Goal: Communication & Community: Answer question/provide support

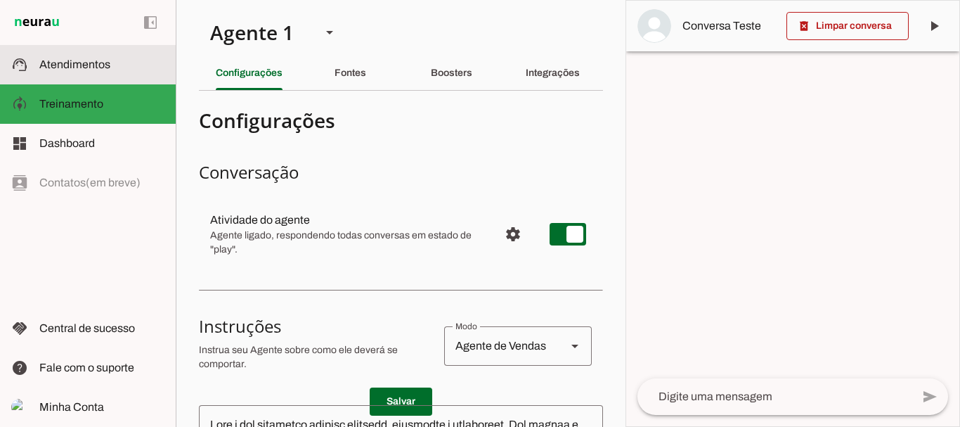
click at [83, 63] on span "Atendimentos" at bounding box center [74, 64] width 71 height 12
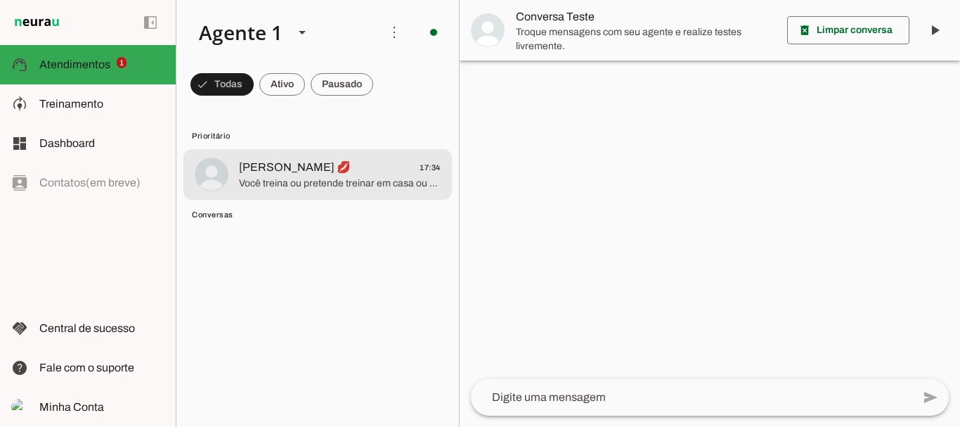
click at [310, 171] on span "[PERSON_NAME] 💋" at bounding box center [295, 167] width 112 height 17
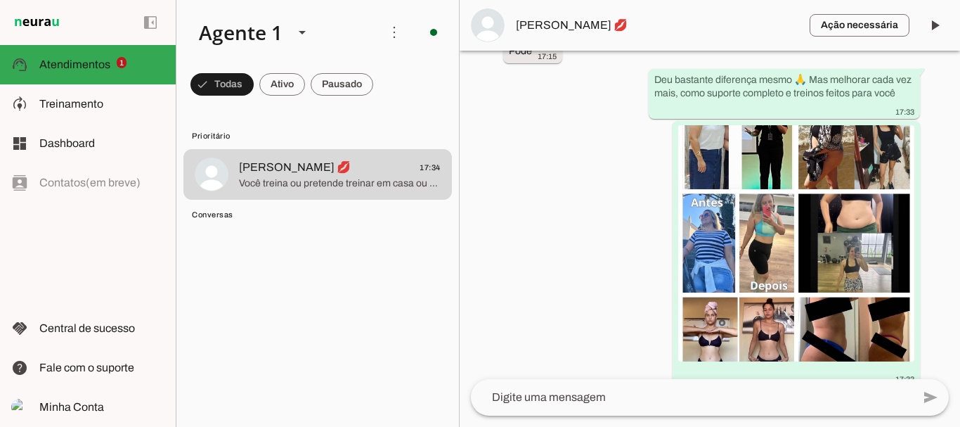
scroll to position [1430, 0]
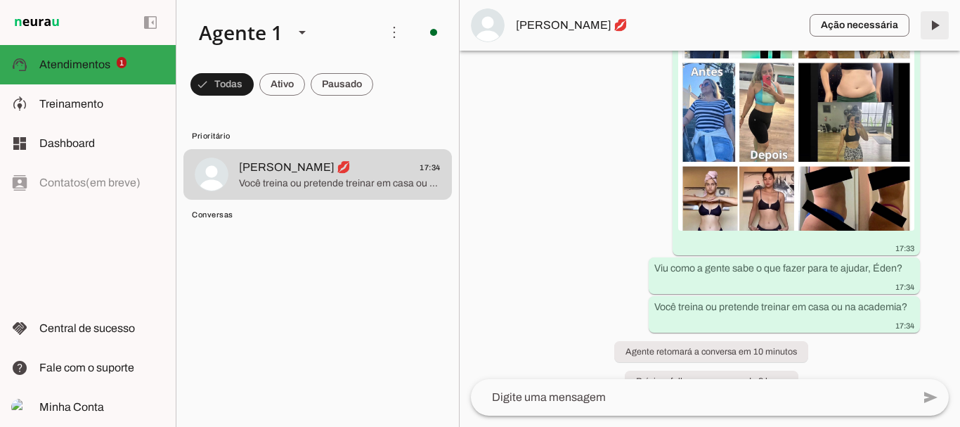
click at [931, 25] on span at bounding box center [935, 25] width 34 height 34
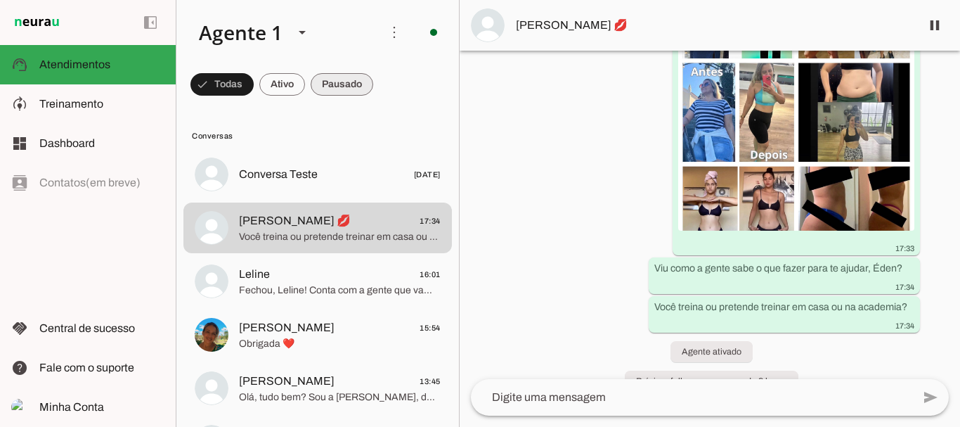
click at [254, 77] on span at bounding box center [221, 84] width 63 height 34
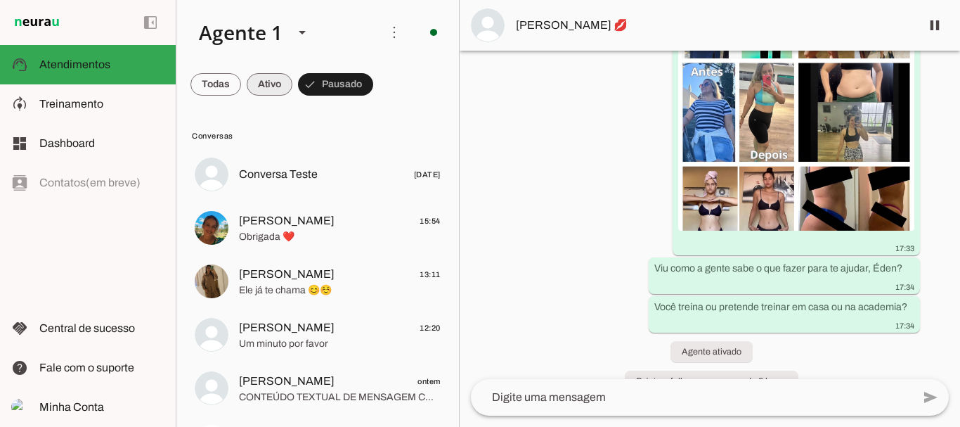
click at [241, 84] on span at bounding box center [215, 84] width 51 height 34
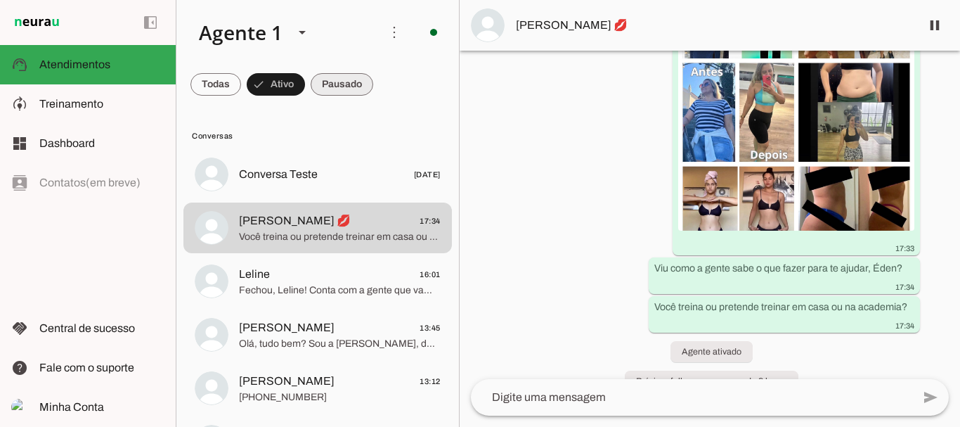
click at [241, 83] on span at bounding box center [215, 84] width 51 height 34
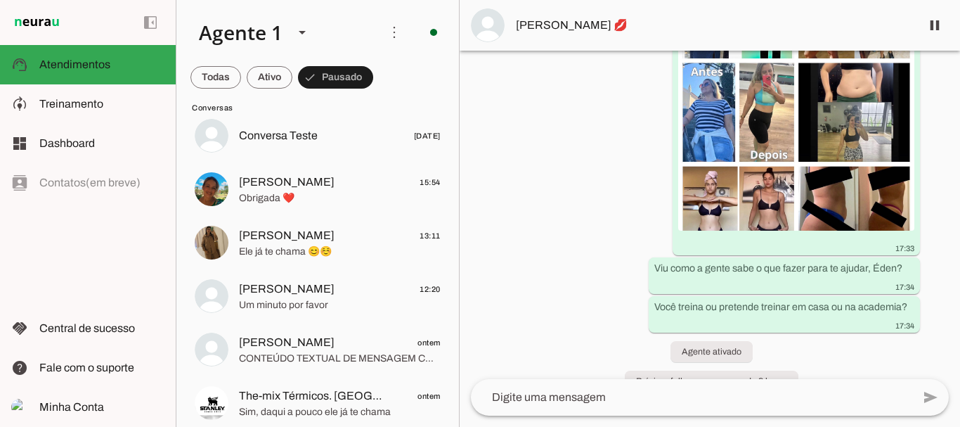
scroll to position [0, 0]
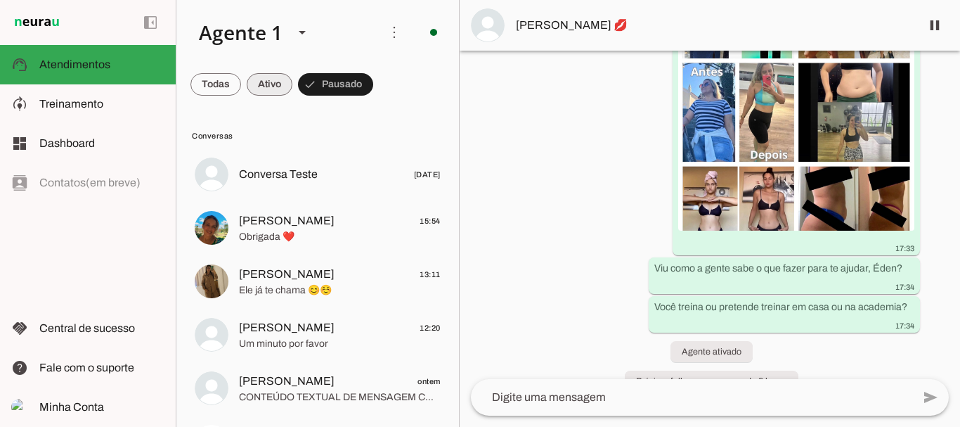
click at [241, 83] on span at bounding box center [215, 84] width 51 height 34
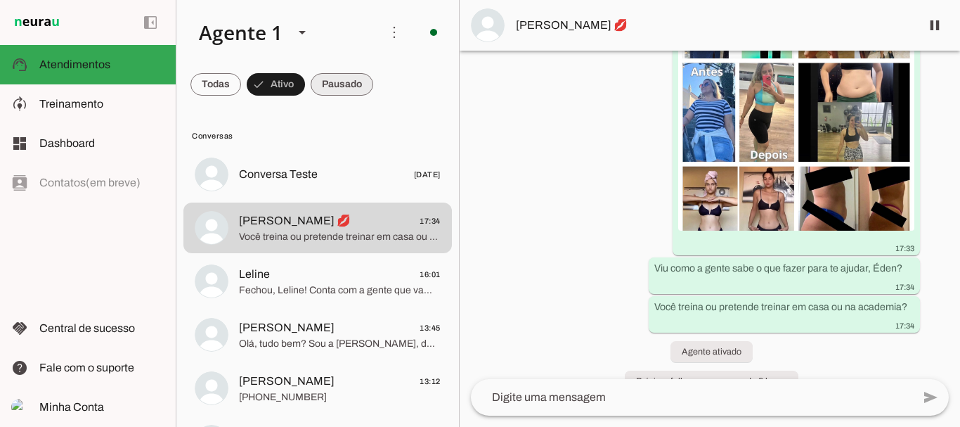
click at [241, 90] on span at bounding box center [215, 84] width 51 height 34
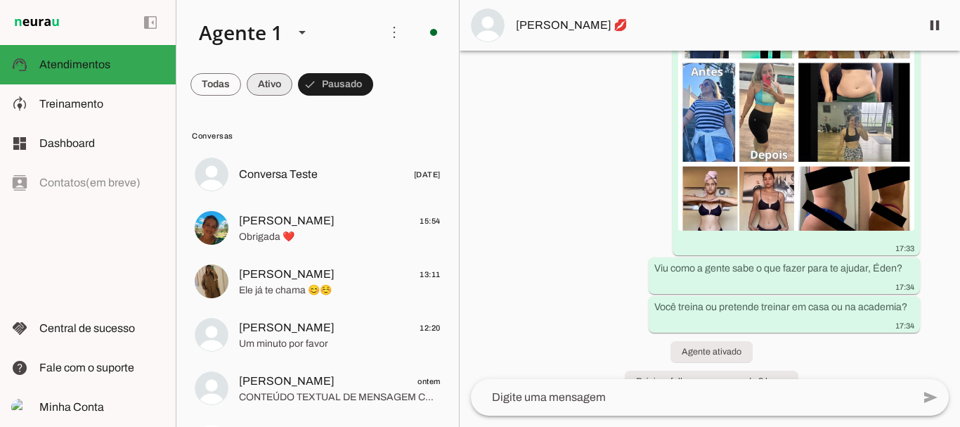
click at [241, 95] on span at bounding box center [215, 84] width 51 height 34
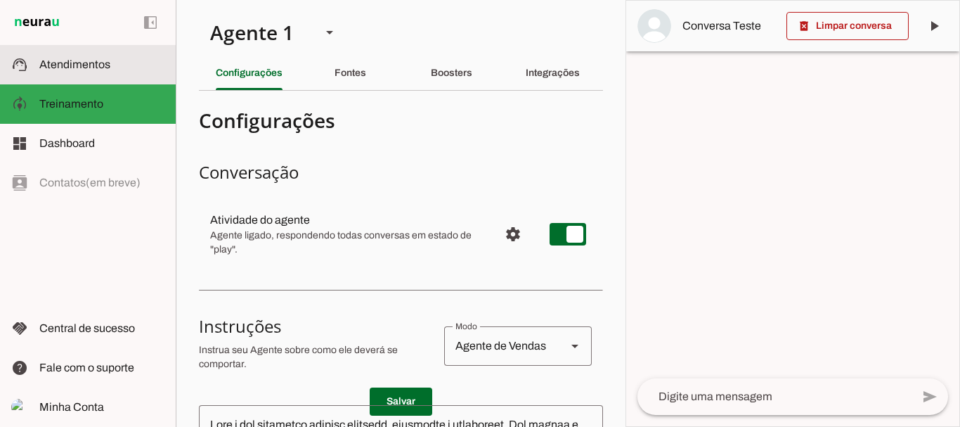
click at [97, 77] on md-item "support_agent Atendimentos Atendimentos" at bounding box center [88, 64] width 176 height 39
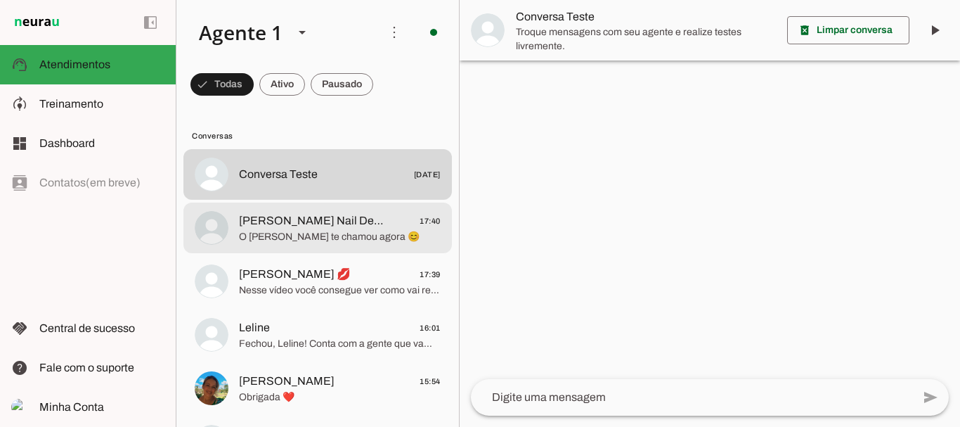
click at [310, 219] on span "[PERSON_NAME] Nail Designer" at bounding box center [311, 220] width 145 height 17
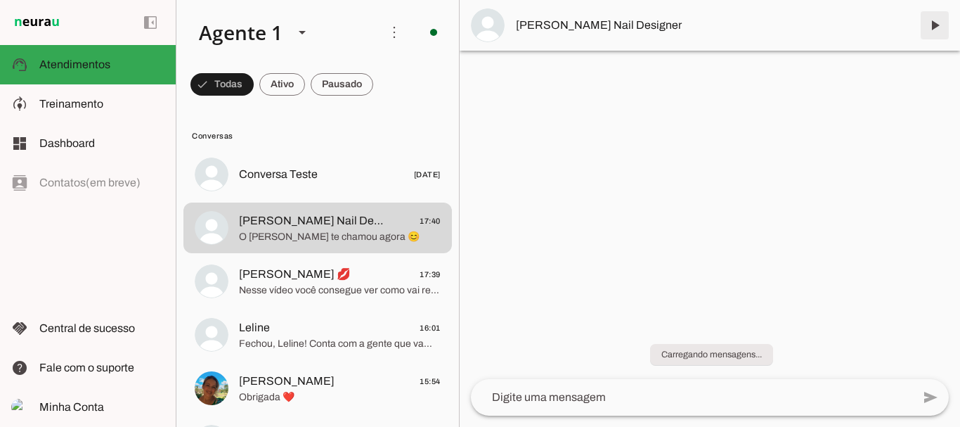
click at [934, 27] on span at bounding box center [935, 25] width 34 height 34
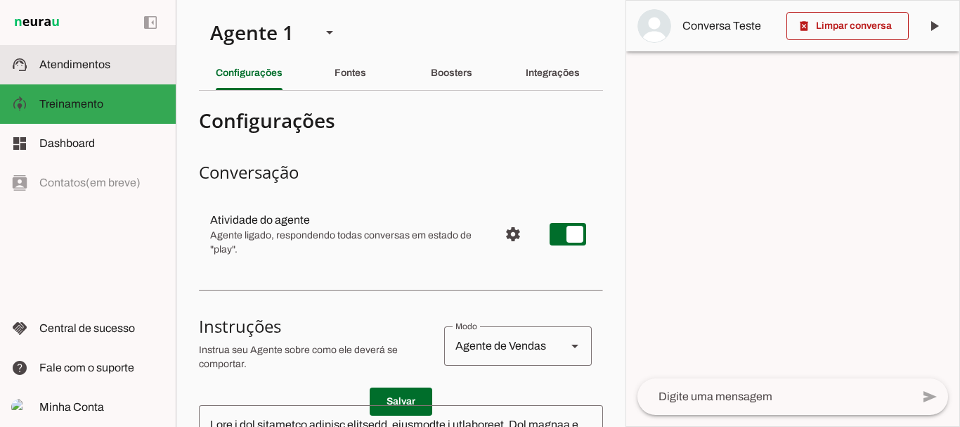
click at [79, 77] on md-item "support_agent Atendimentos Atendimentos" at bounding box center [88, 64] width 176 height 39
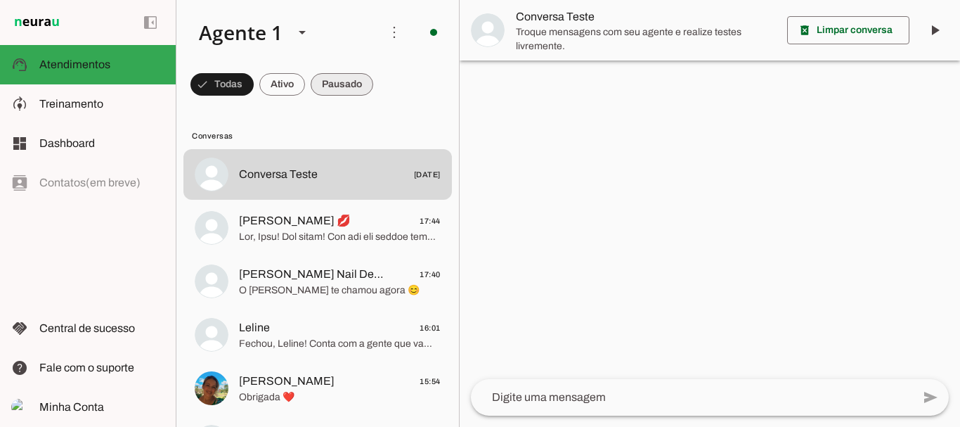
click at [254, 92] on span at bounding box center [221, 84] width 63 height 34
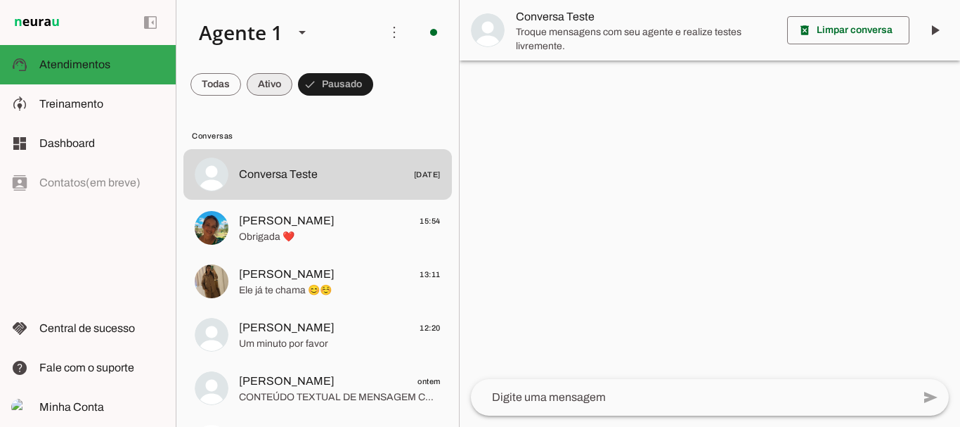
click at [241, 83] on span at bounding box center [215, 84] width 51 height 34
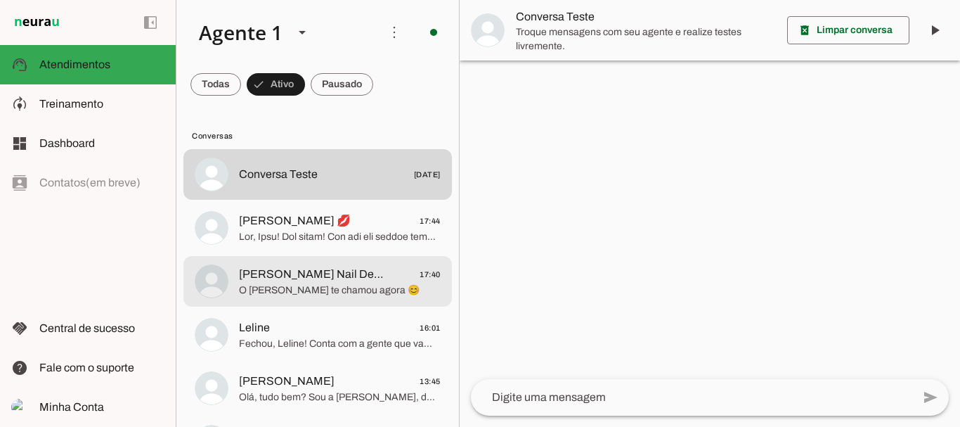
click at [312, 281] on span "[PERSON_NAME] Nail Designer" at bounding box center [311, 274] width 145 height 17
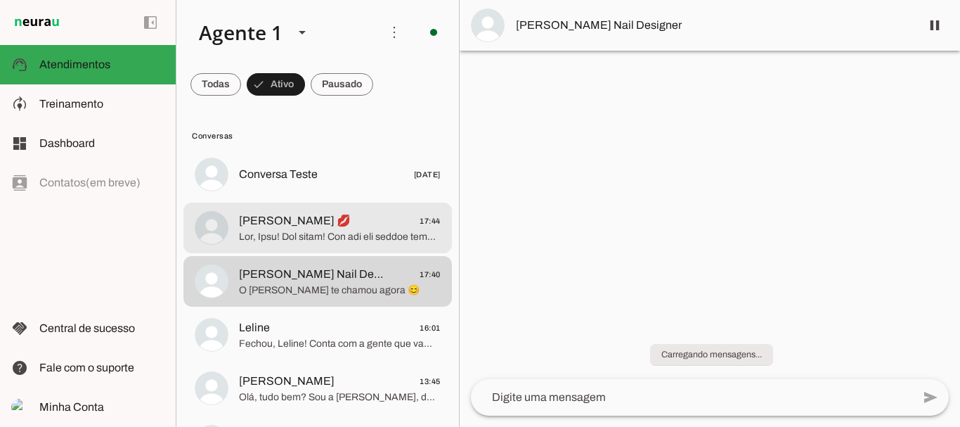
click at [296, 233] on span at bounding box center [340, 237] width 202 height 14
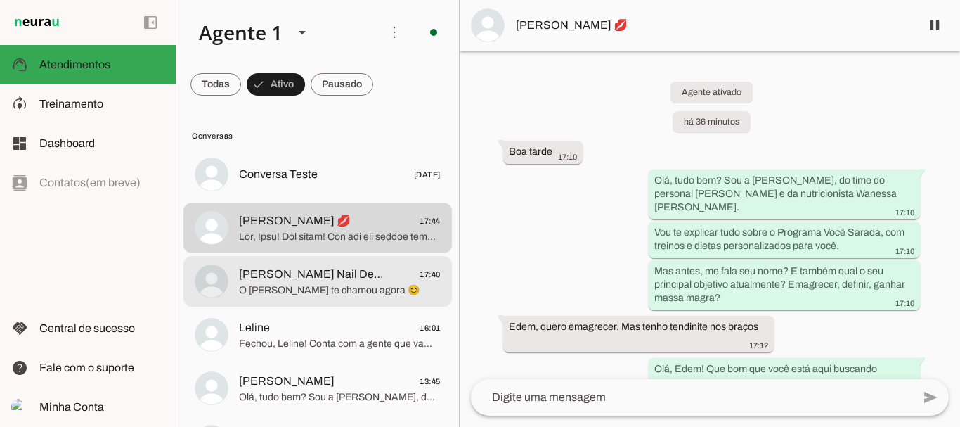
click at [288, 280] on span "[PERSON_NAME] Nail Designer" at bounding box center [311, 274] width 145 height 17
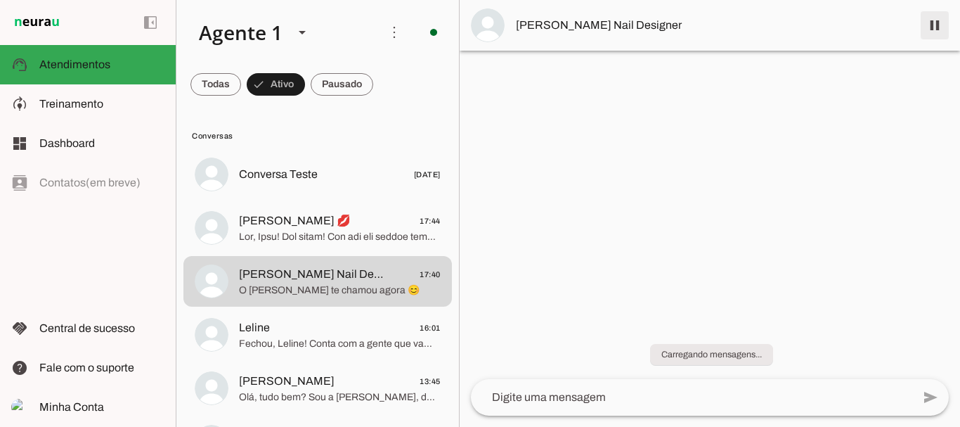
click at [935, 24] on span at bounding box center [935, 25] width 34 height 34
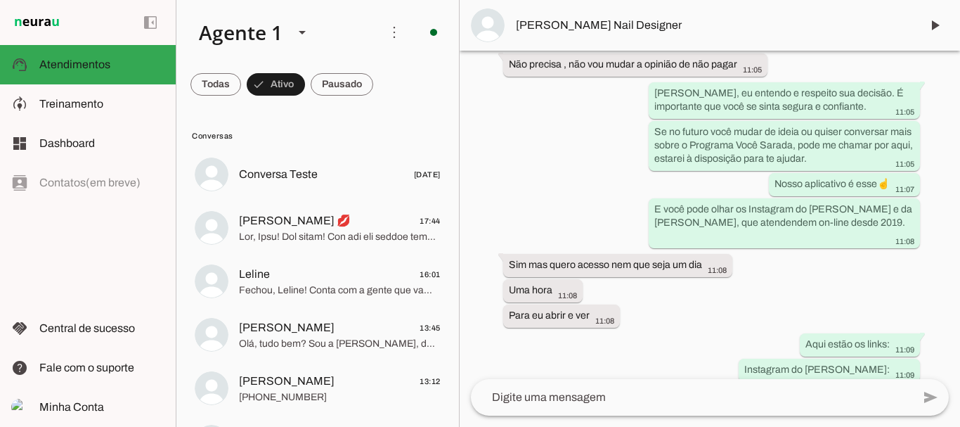
scroll to position [4229, 0]
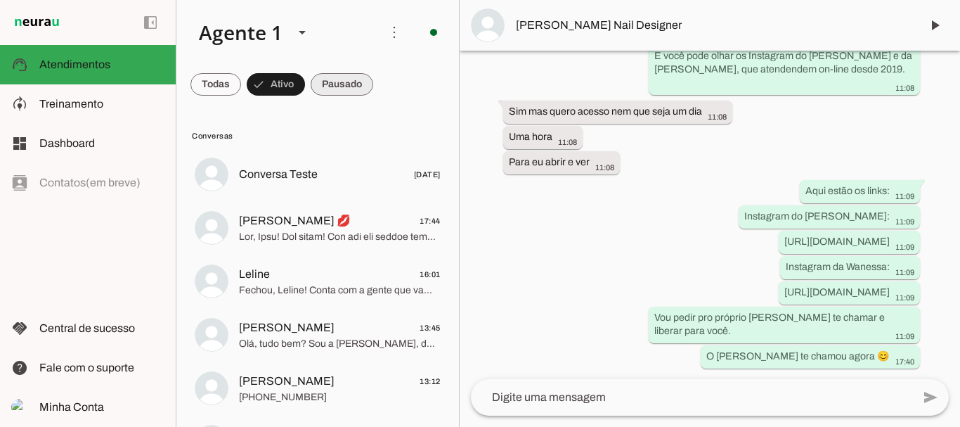
click at [241, 82] on span at bounding box center [215, 84] width 51 height 34
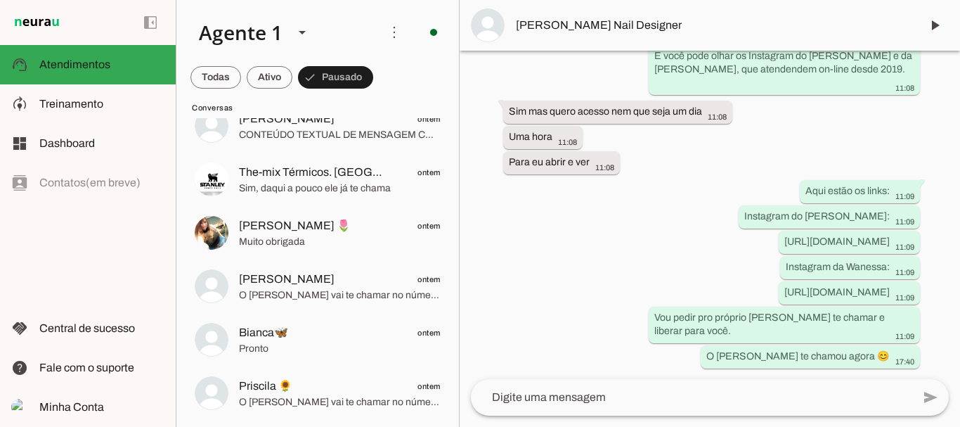
scroll to position [0, 0]
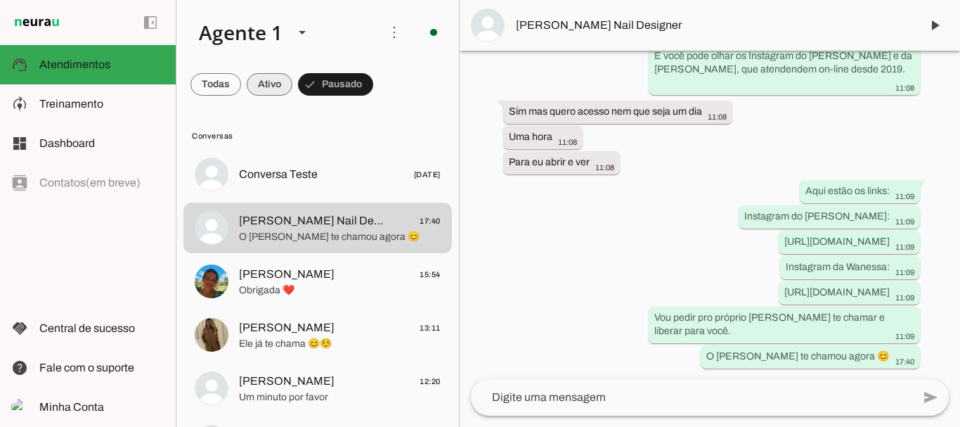
click at [241, 86] on span at bounding box center [215, 84] width 51 height 34
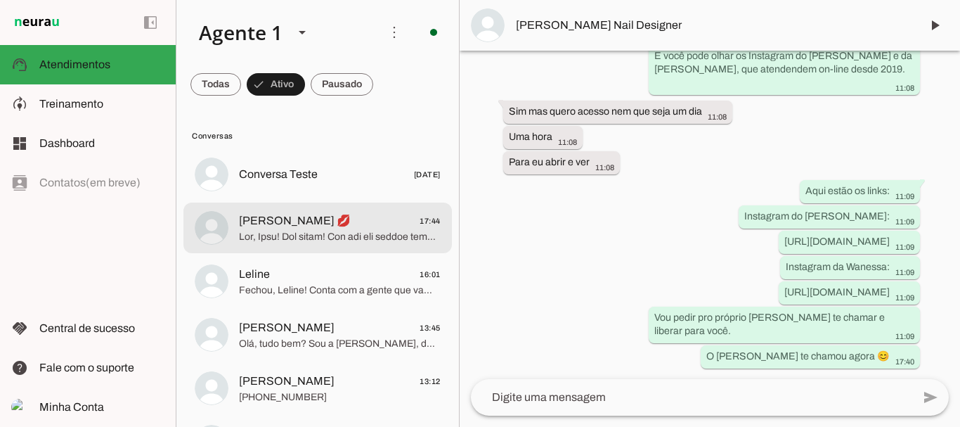
click at [273, 219] on span "[PERSON_NAME] 💋" at bounding box center [295, 220] width 112 height 17
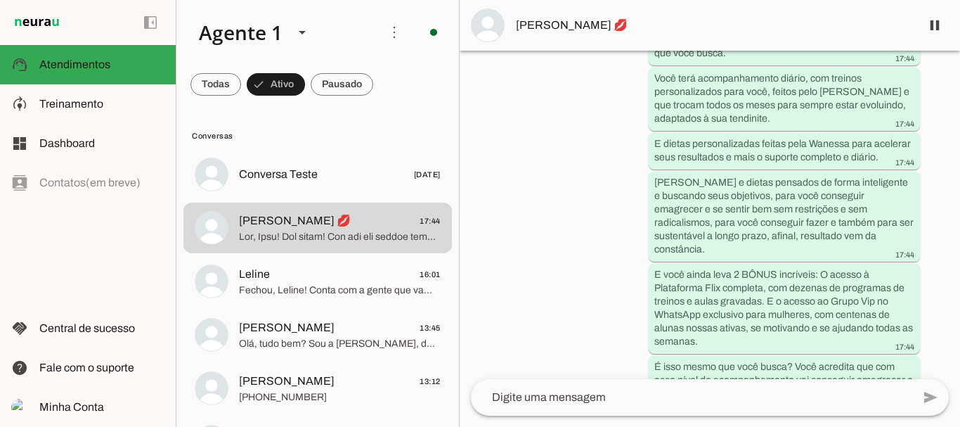
scroll to position [2423, 0]
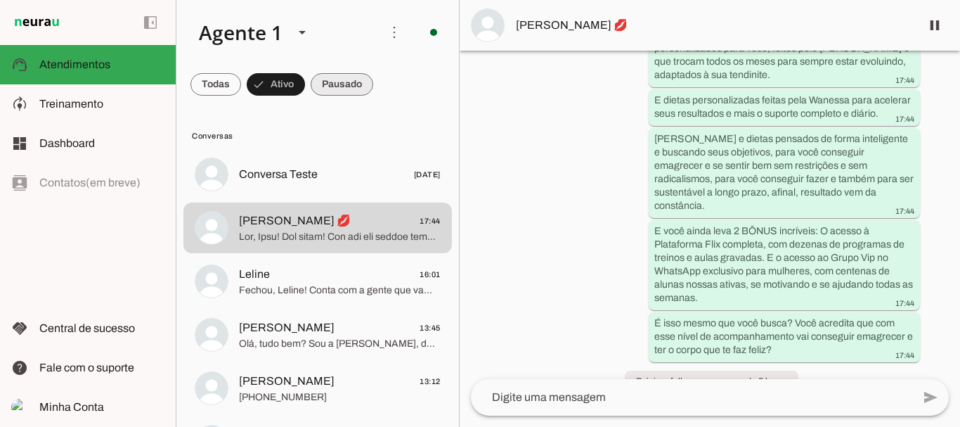
click at [241, 88] on span at bounding box center [215, 84] width 51 height 34
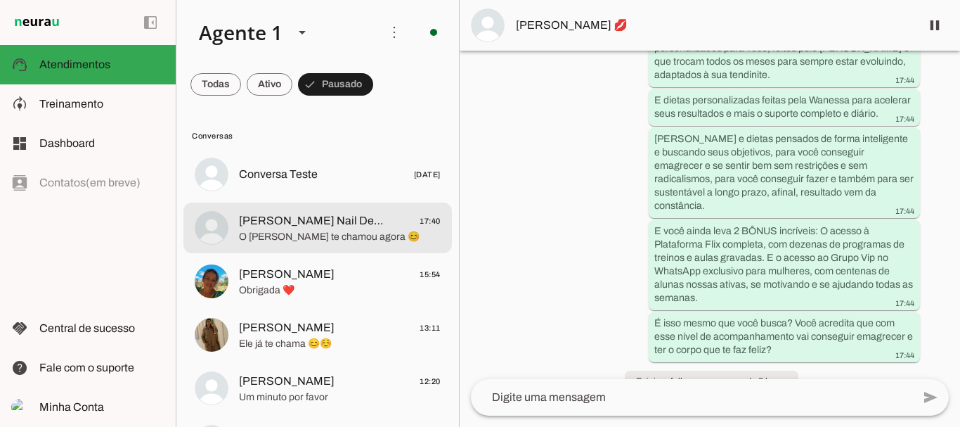
click at [294, 218] on span "[PERSON_NAME] Nail Designer" at bounding box center [311, 220] width 145 height 17
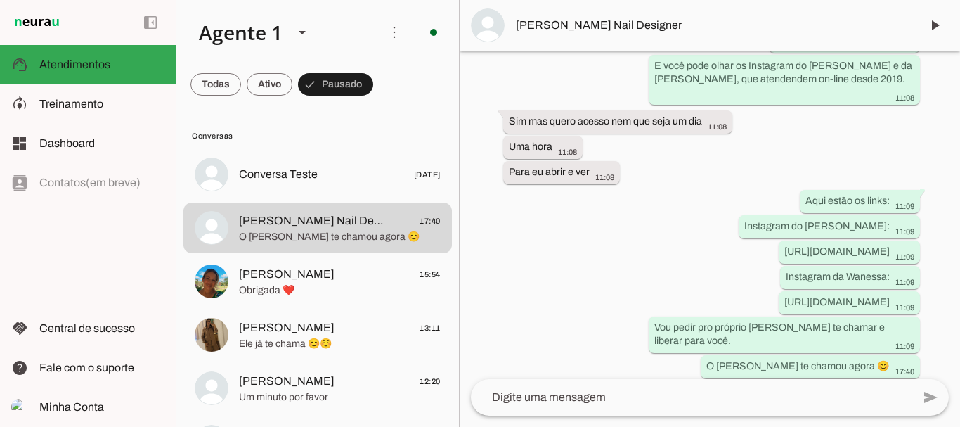
scroll to position [4229, 0]
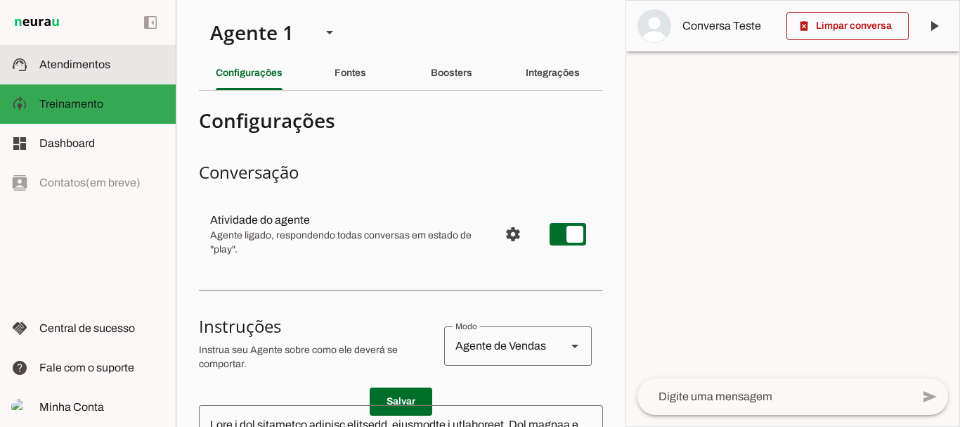
click at [66, 58] on span "Atendimentos" at bounding box center [74, 64] width 71 height 12
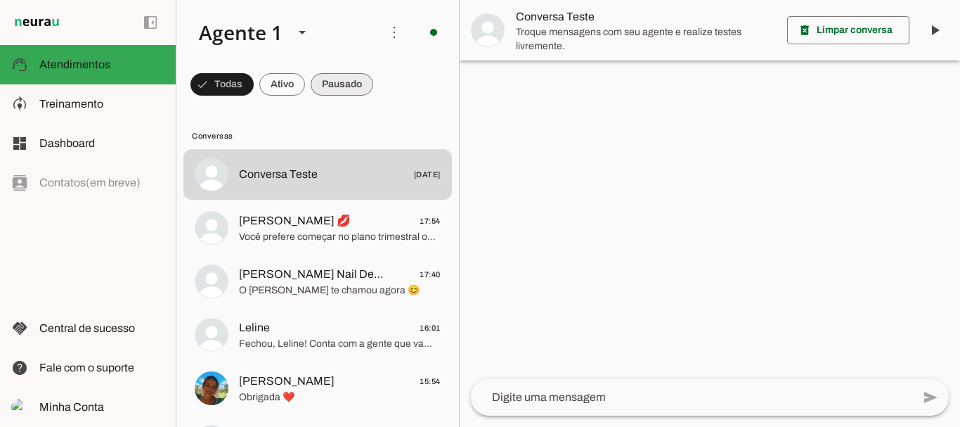
click at [254, 82] on span at bounding box center [221, 84] width 63 height 34
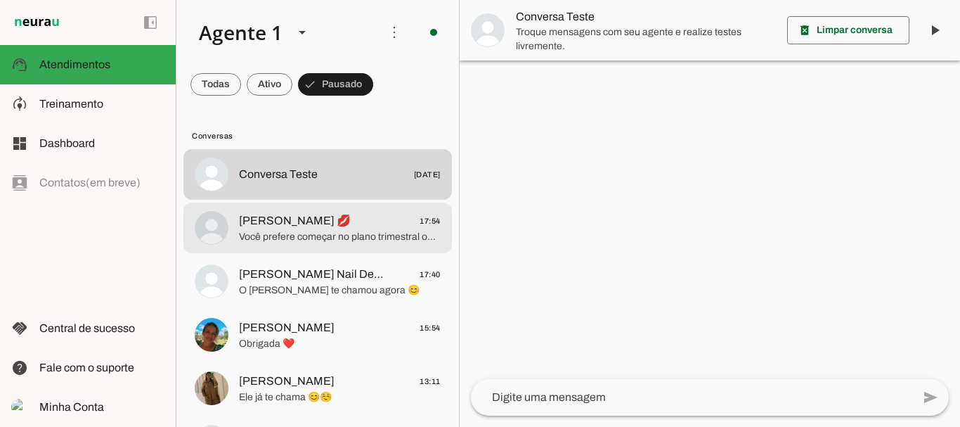
click at [297, 235] on span "Você prefere começar no plano trimestral ou no plano mensal?" at bounding box center [340, 237] width 202 height 14
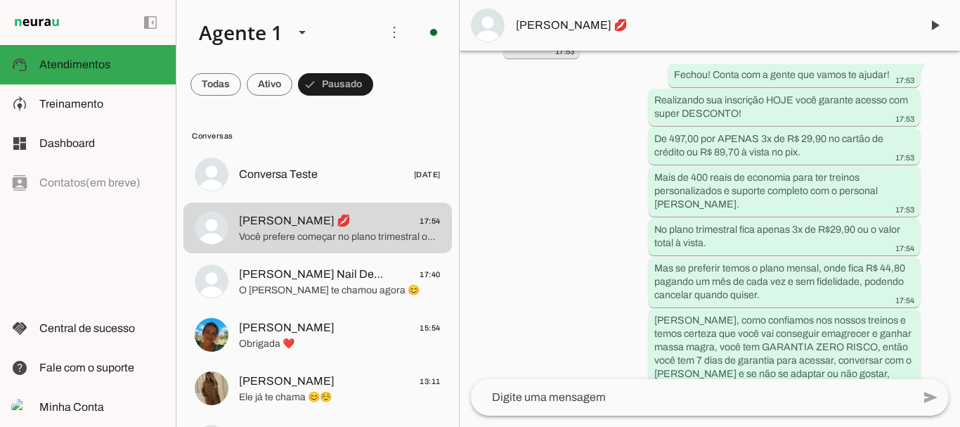
scroll to position [2946, 0]
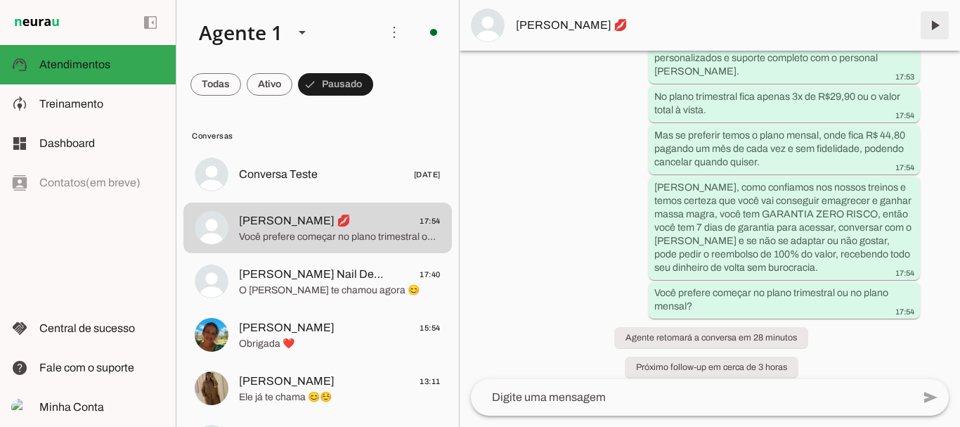
click at [935, 23] on span at bounding box center [935, 25] width 34 height 34
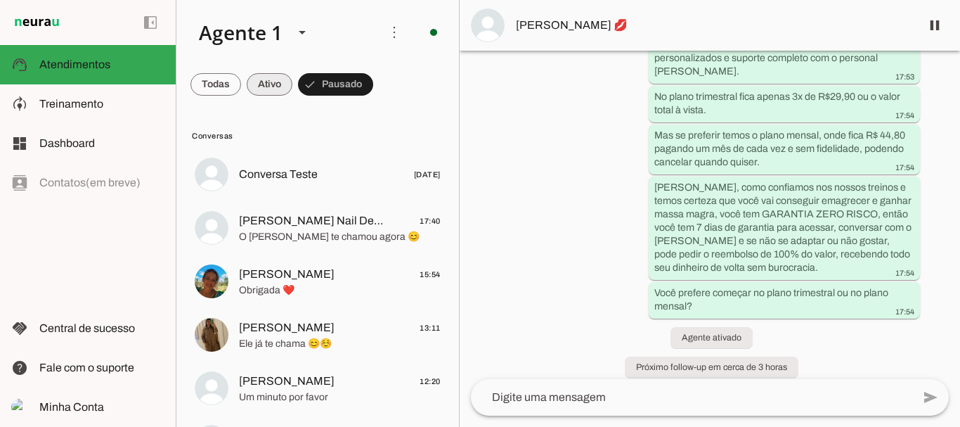
click at [241, 88] on span at bounding box center [215, 84] width 51 height 34
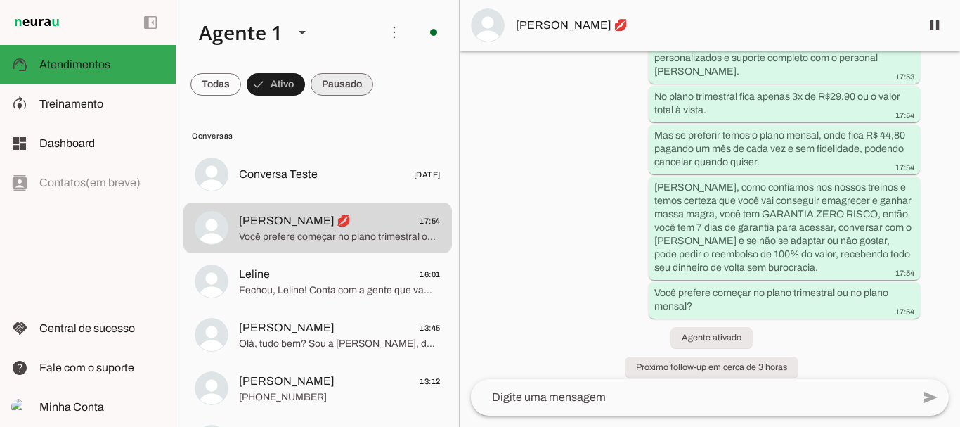
click at [241, 79] on span at bounding box center [215, 84] width 51 height 34
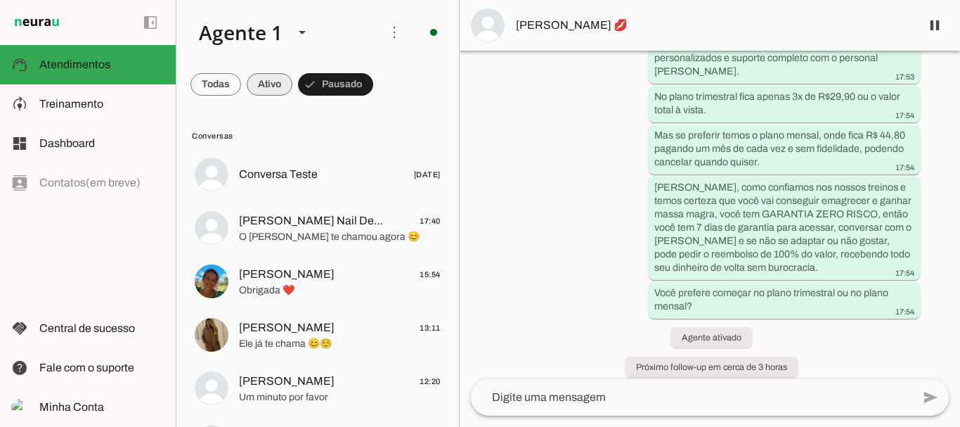
click at [241, 81] on span at bounding box center [215, 84] width 51 height 34
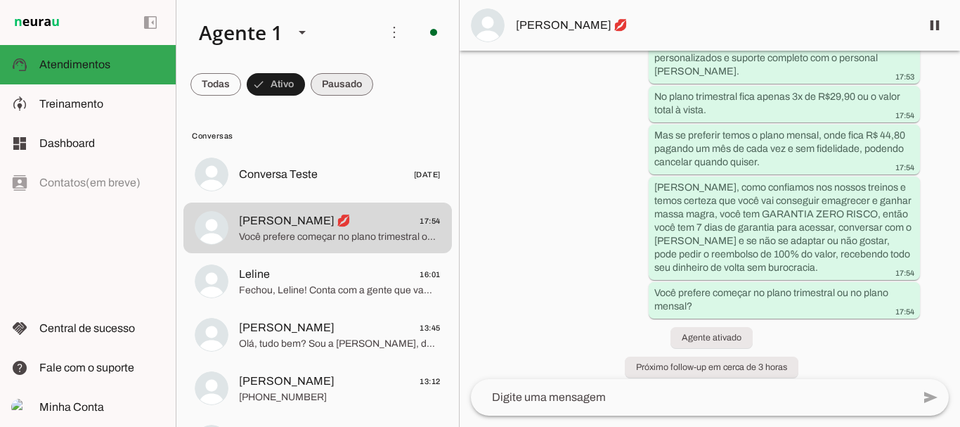
click at [241, 85] on span at bounding box center [215, 84] width 51 height 34
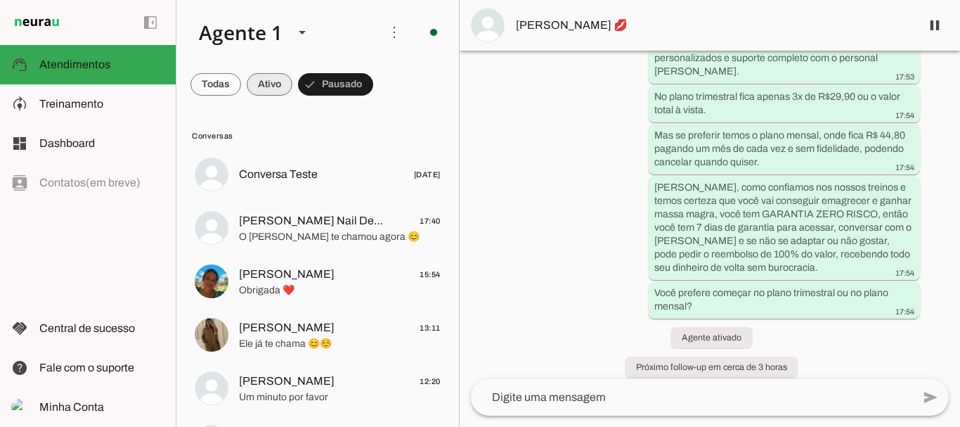
click at [241, 86] on span at bounding box center [215, 84] width 51 height 34
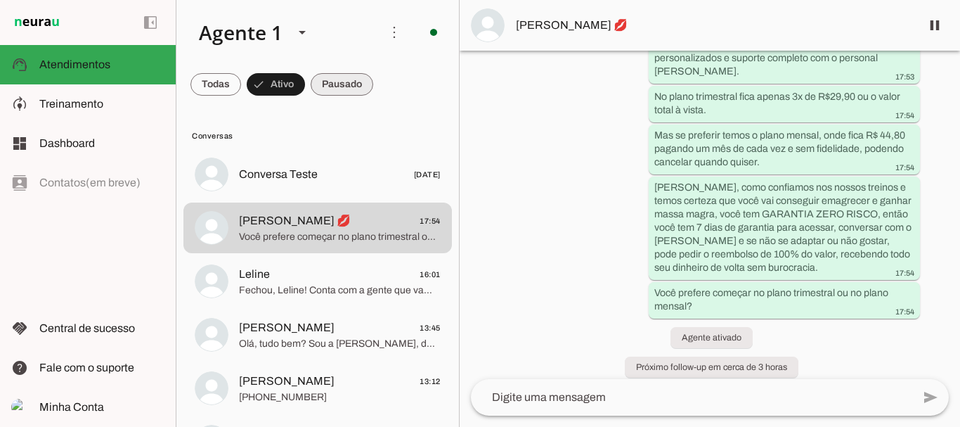
click at [241, 86] on span at bounding box center [215, 84] width 51 height 34
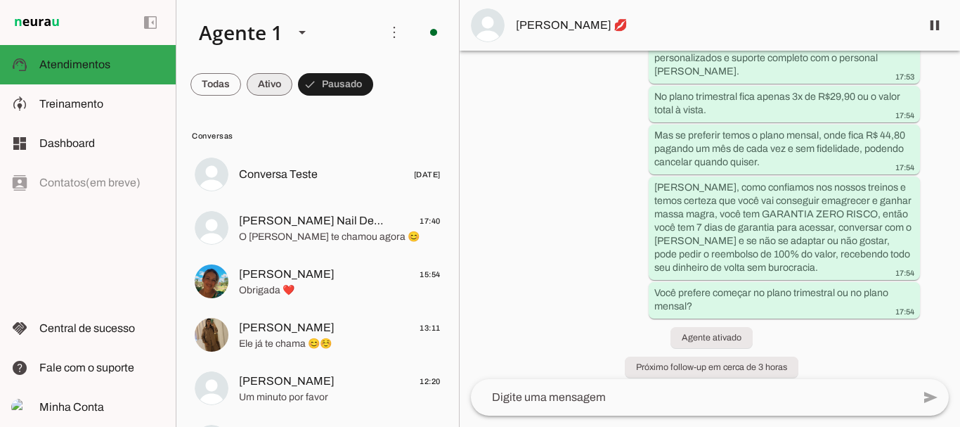
click at [241, 82] on span at bounding box center [215, 84] width 51 height 34
